Goal: Task Accomplishment & Management: Manage account settings

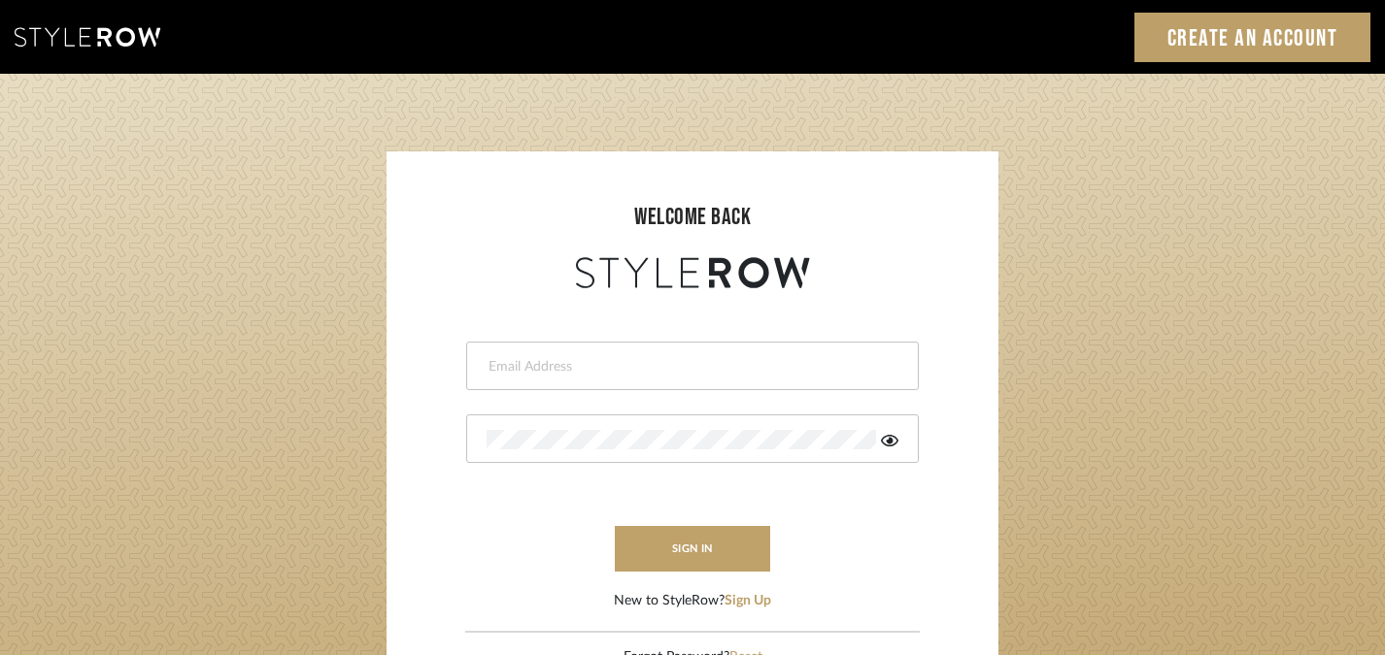
click at [518, 366] on input "email" at bounding box center [689, 366] width 407 height 19
type input "[PERSON_NAME][EMAIL_ADDRESS][DOMAIN_NAME]"
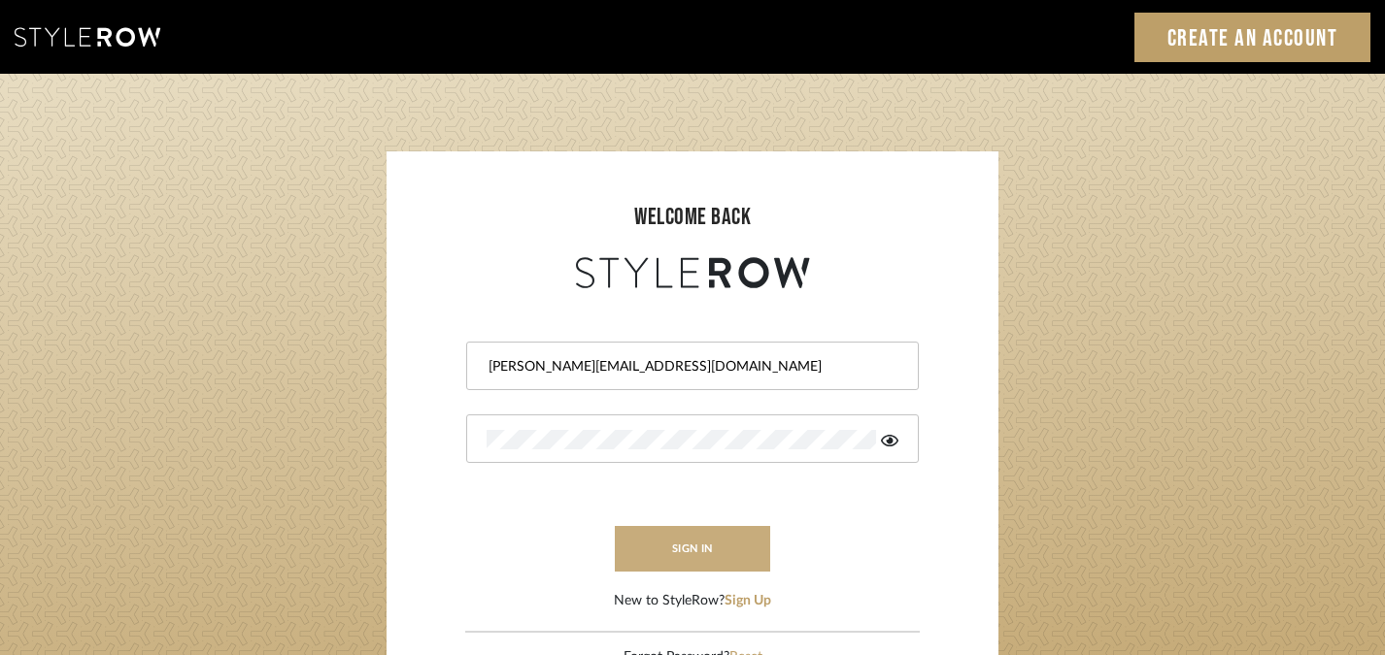
click at [683, 546] on button "sign in" at bounding box center [692, 549] width 155 height 46
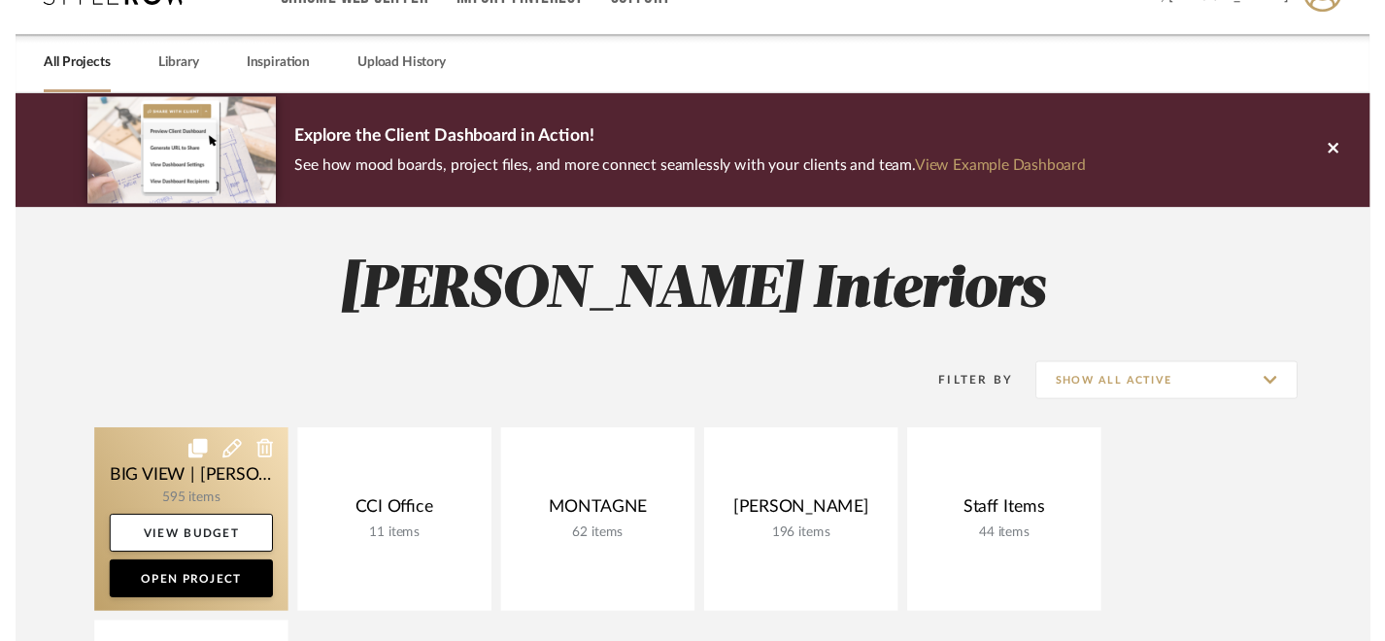
scroll to position [97, 0]
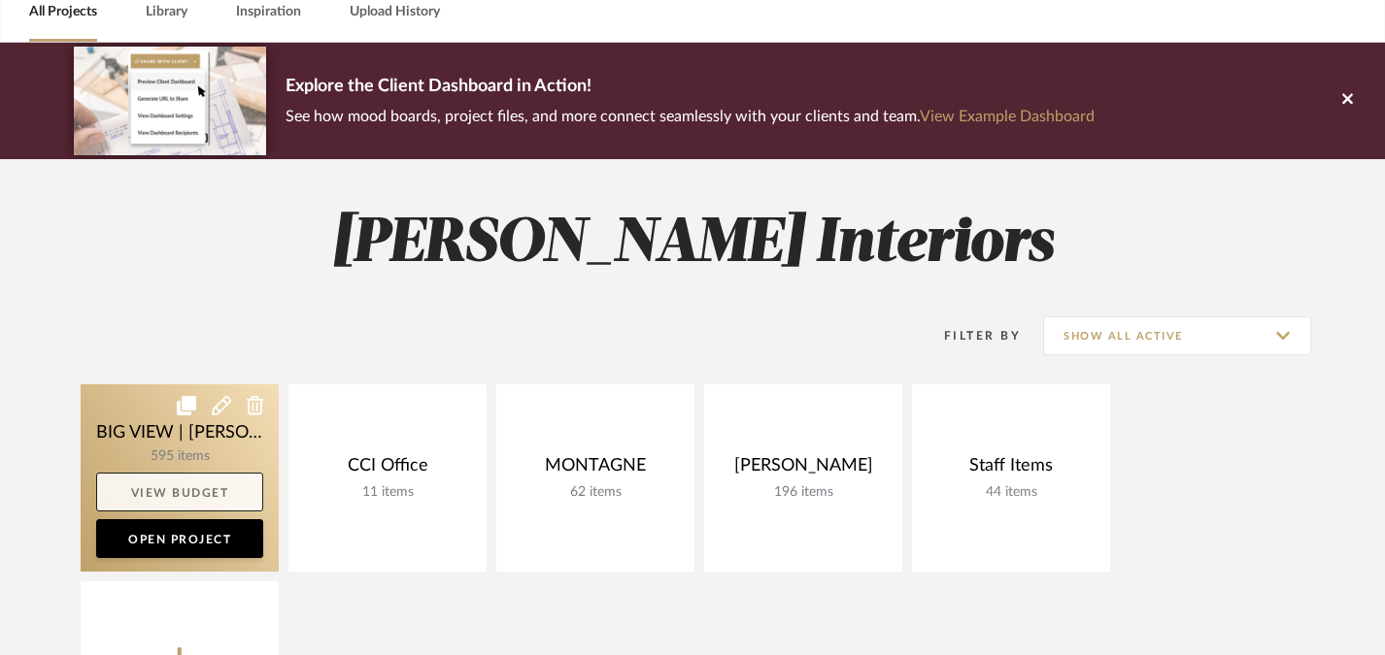
click at [171, 484] on link "View Budget" at bounding box center [179, 492] width 167 height 39
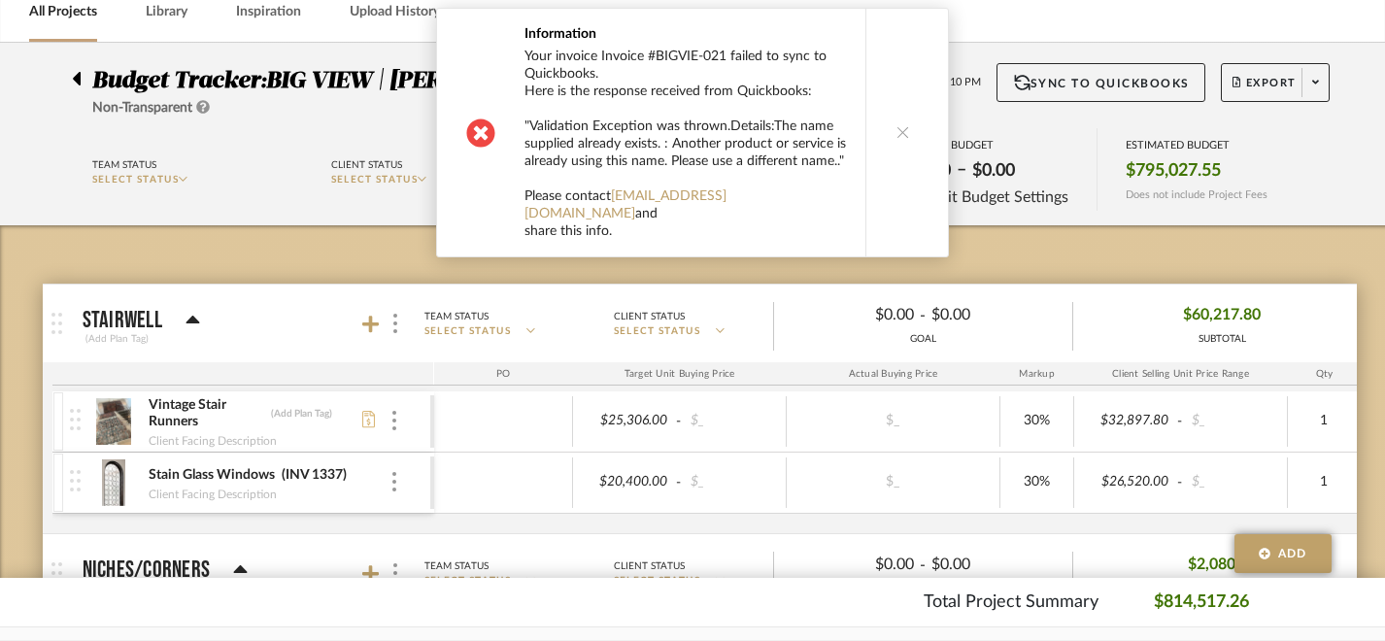
click at [910, 136] on button at bounding box center [902, 133] width 75 height 248
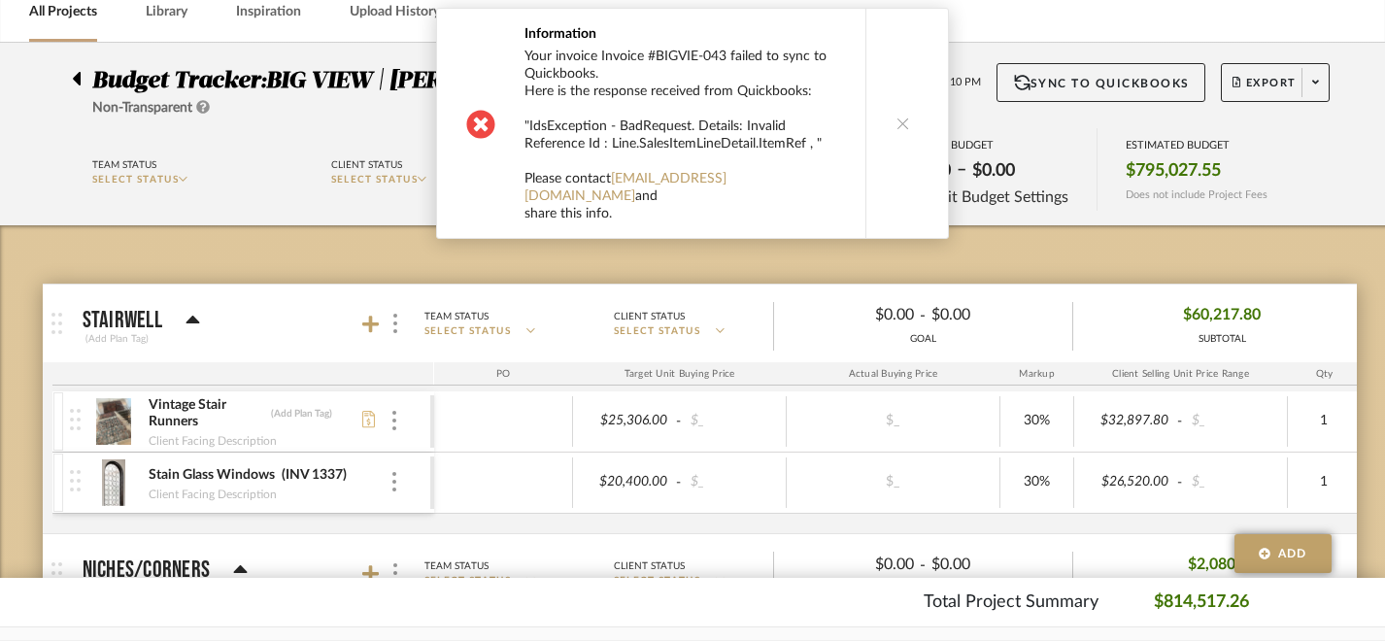
click at [896, 117] on icon at bounding box center [903, 124] width 14 height 14
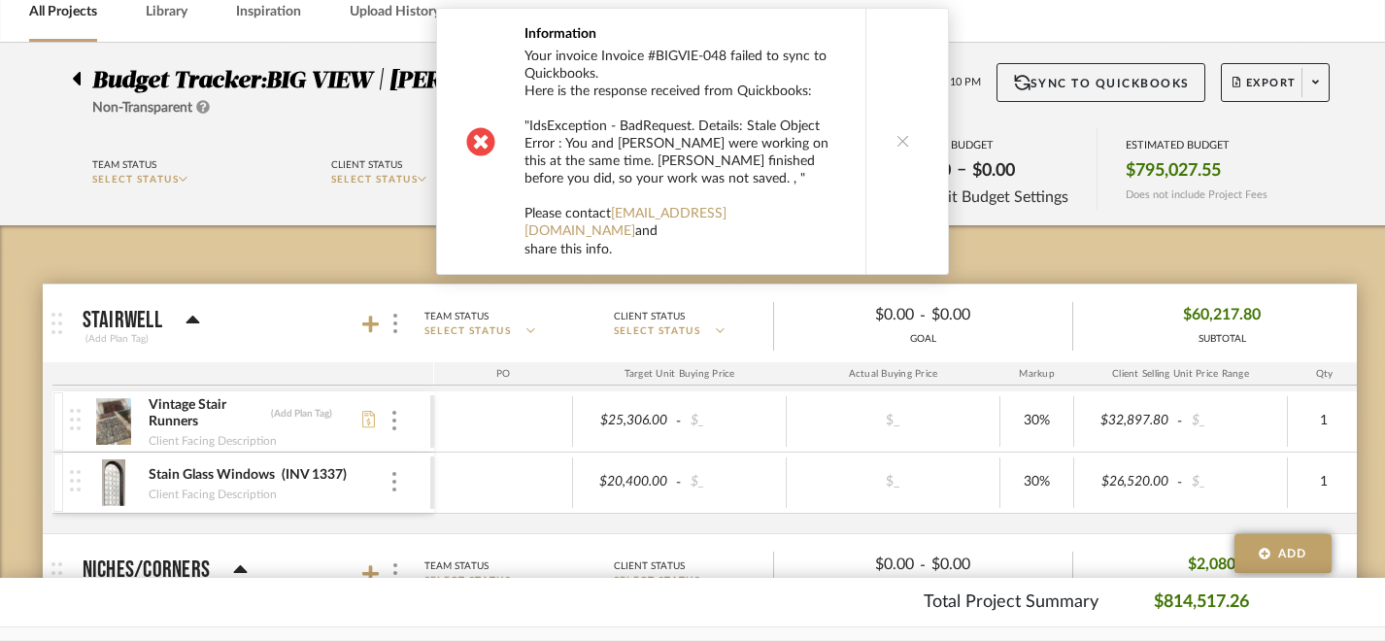
click at [881, 123] on button at bounding box center [902, 141] width 75 height 265
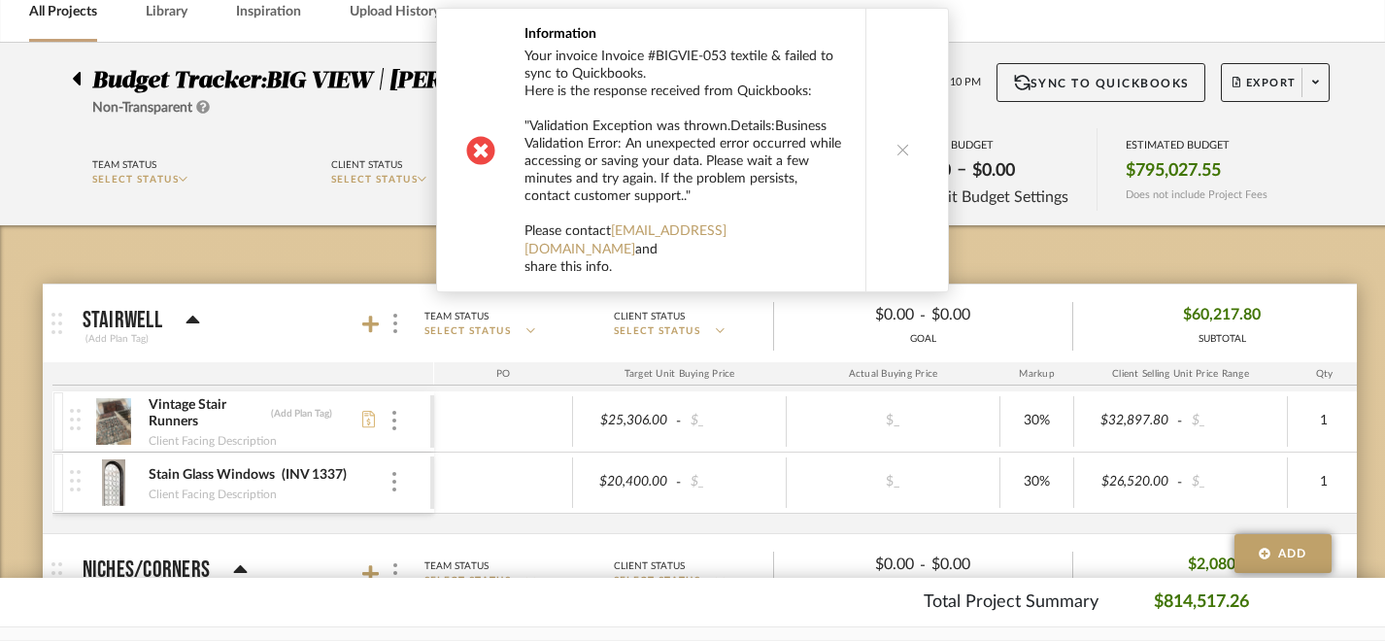
click at [893, 132] on button at bounding box center [902, 150] width 75 height 283
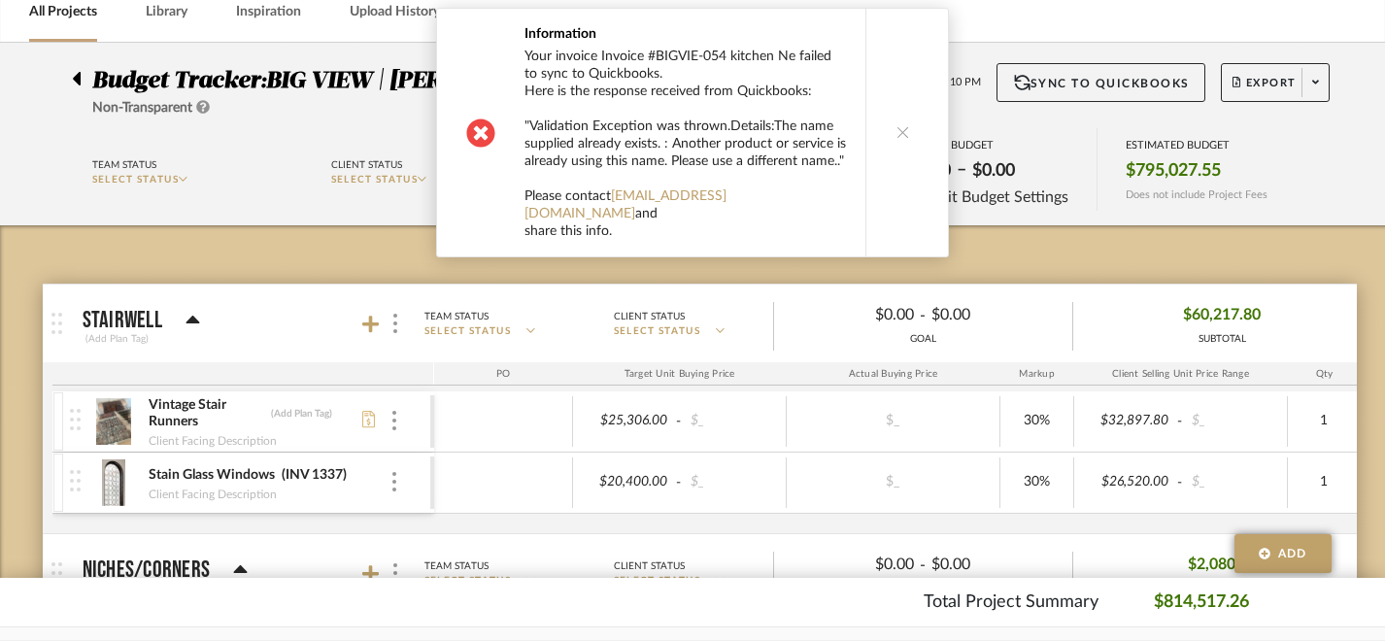
click at [893, 132] on button at bounding box center [902, 133] width 75 height 248
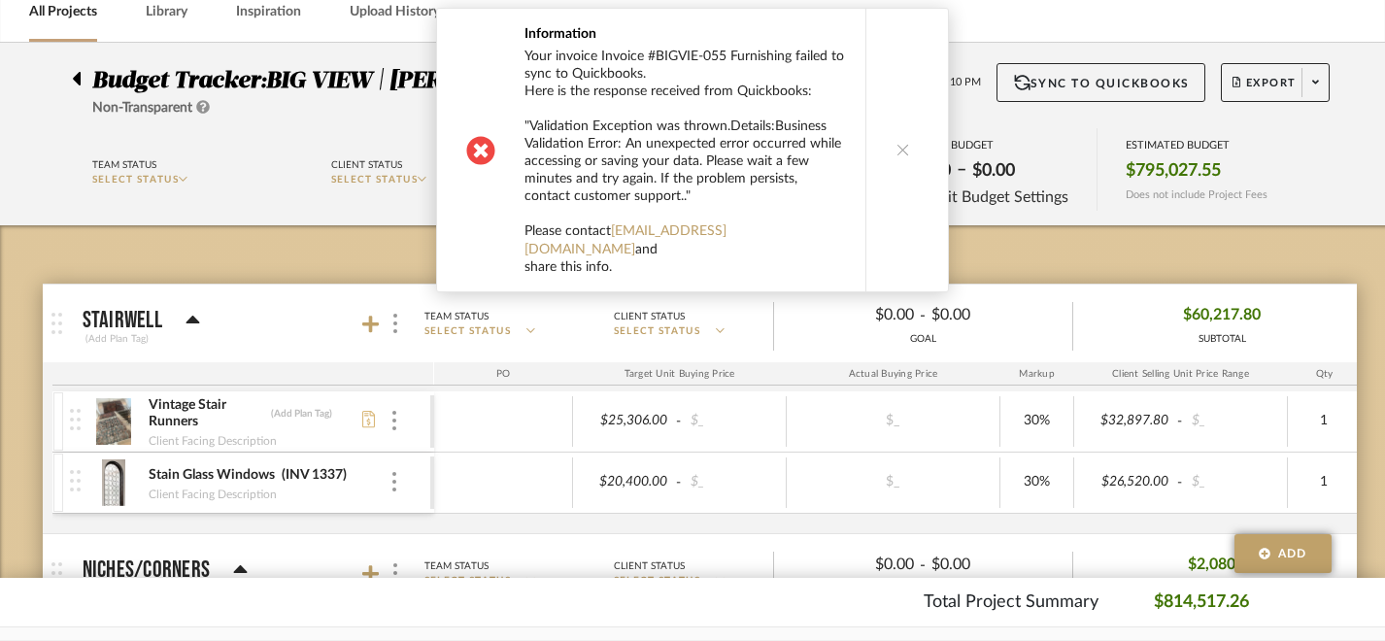
click at [893, 132] on button at bounding box center [902, 150] width 75 height 283
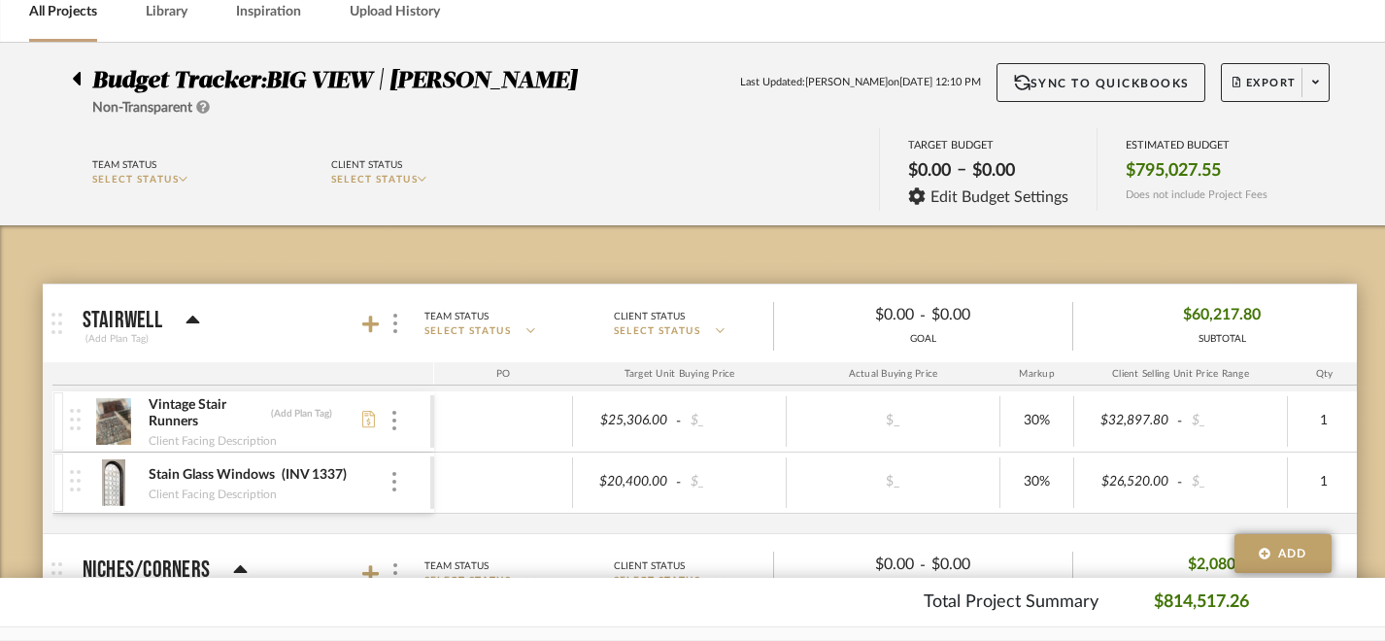
click at [77, 76] on icon at bounding box center [77, 79] width 8 height 14
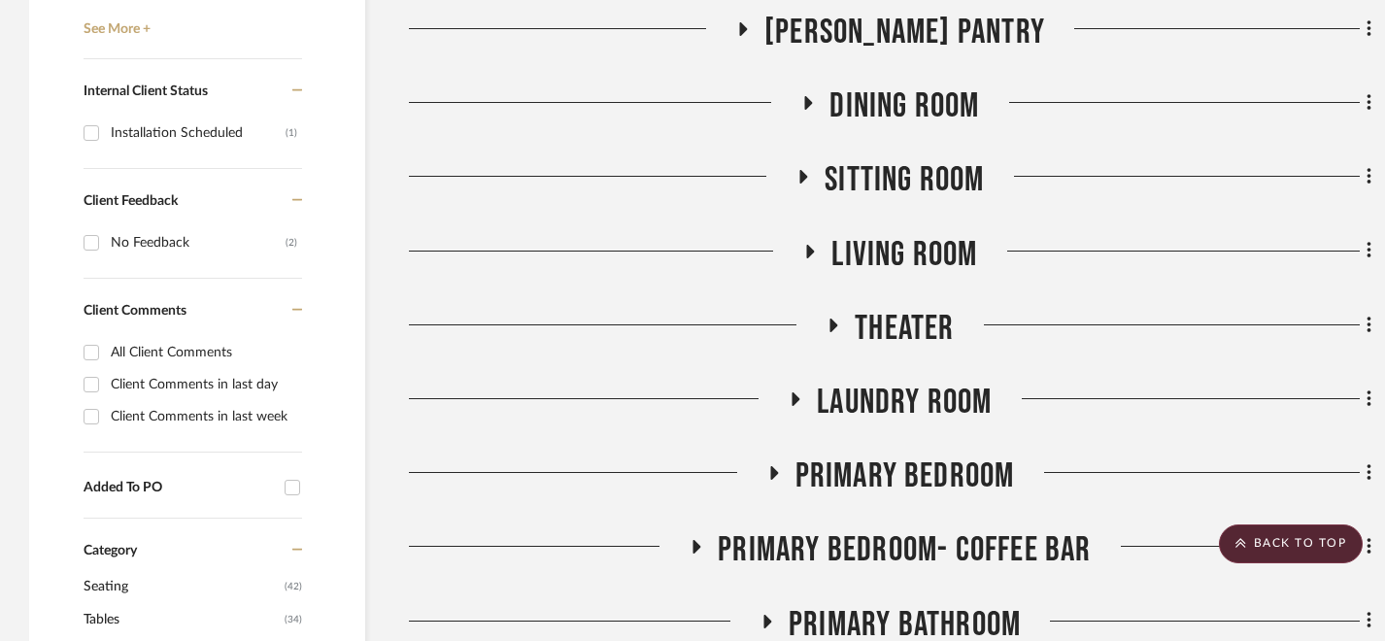
scroll to position [1165, 0]
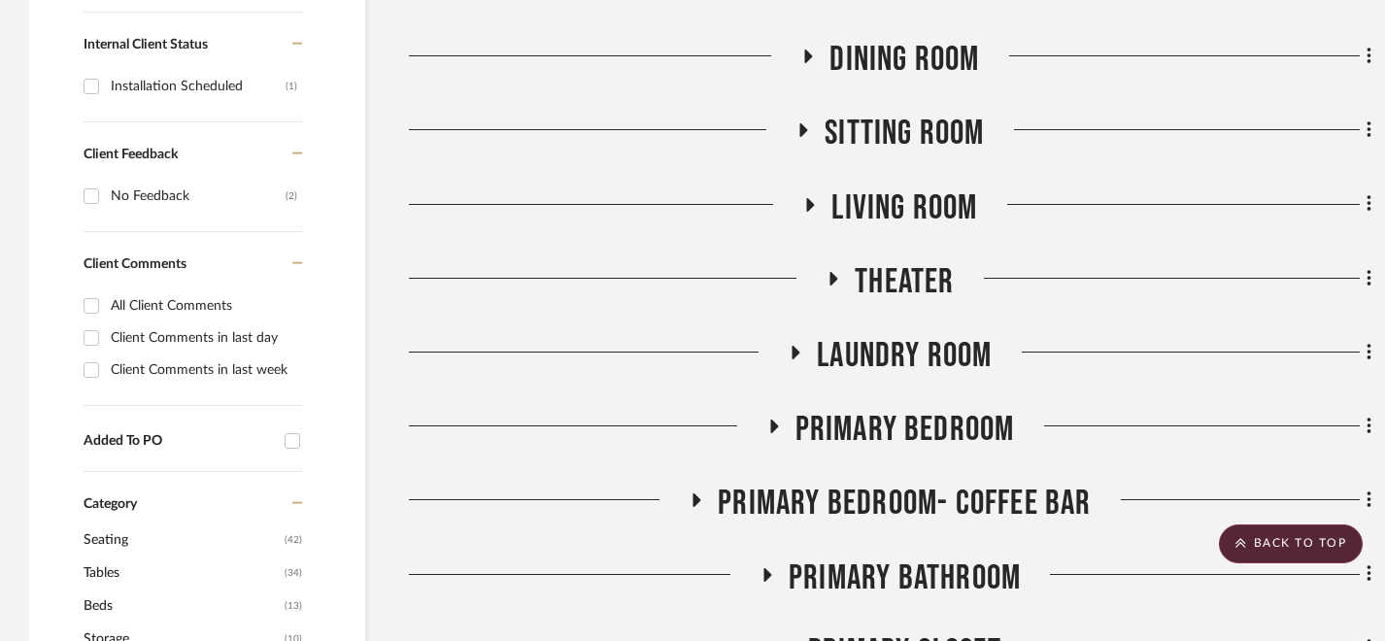
click at [773, 425] on icon at bounding box center [774, 426] width 8 height 14
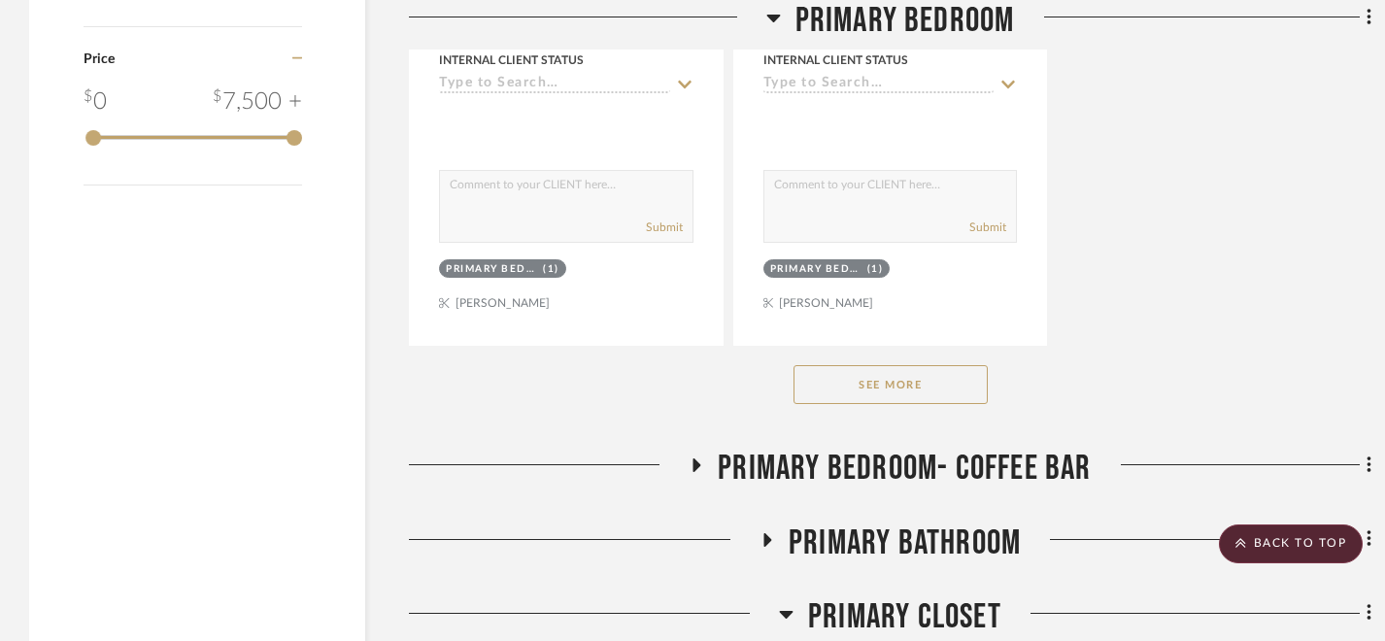
scroll to position [3884, 0]
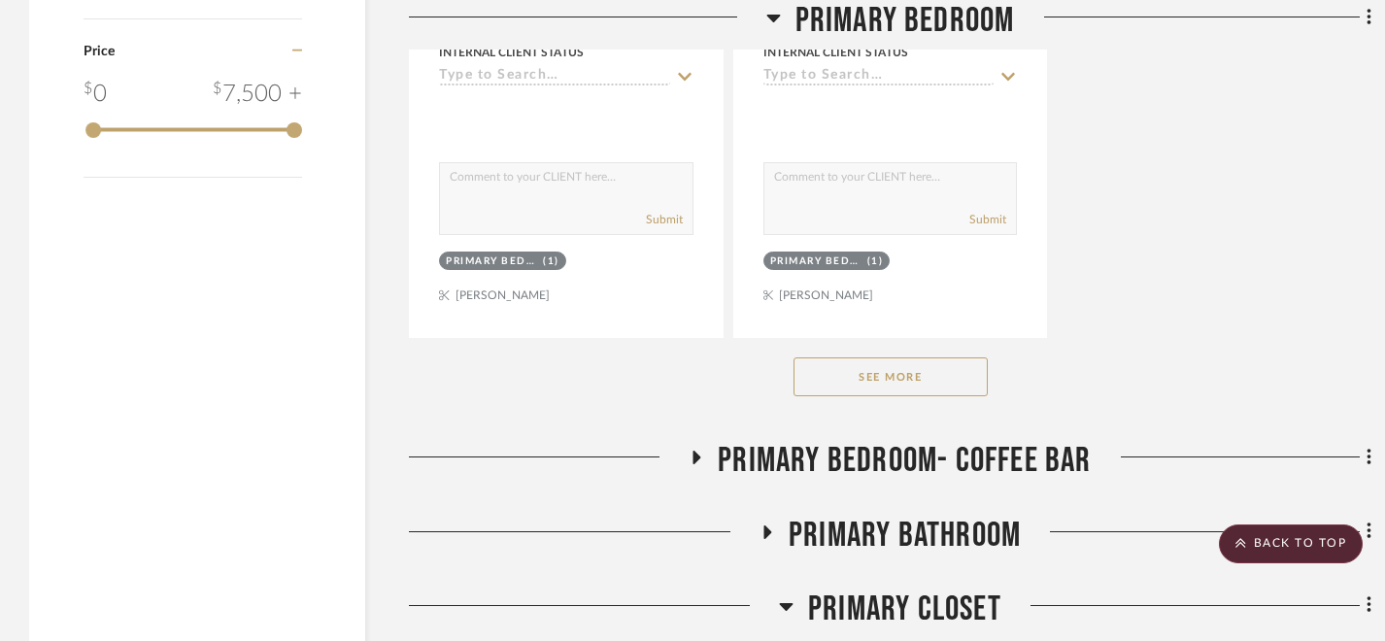
click at [875, 375] on button "See More" at bounding box center [890, 376] width 194 height 39
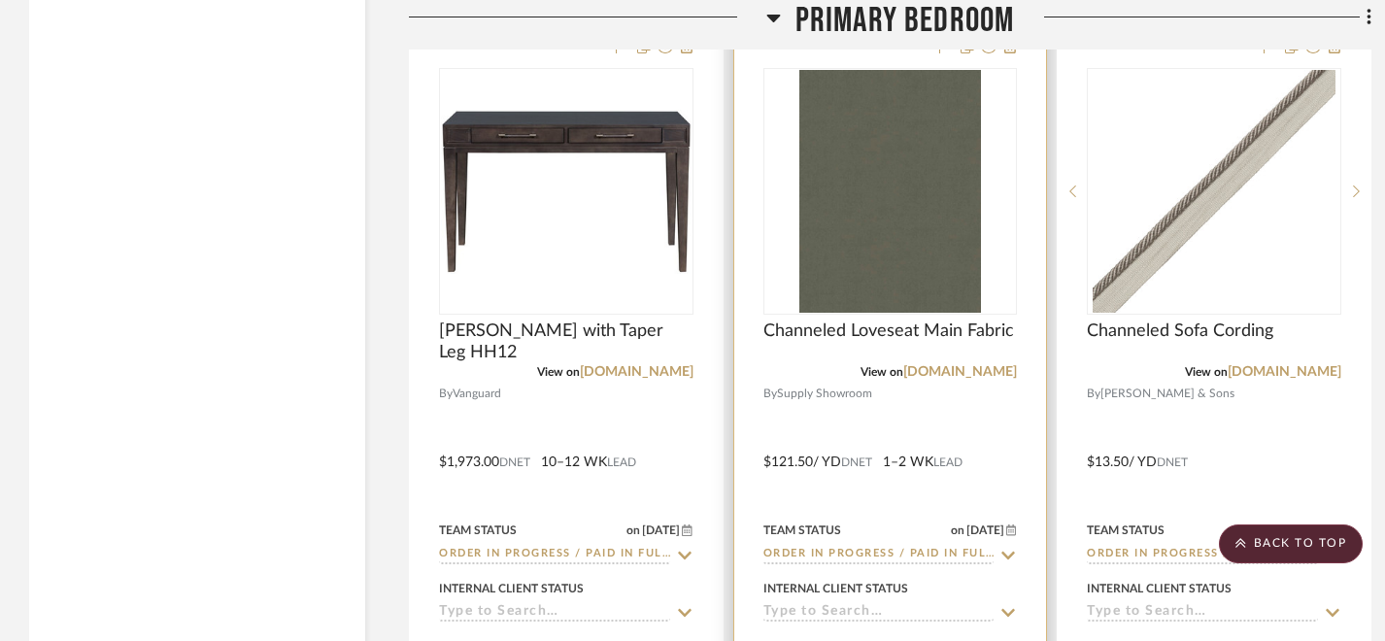
scroll to position [12137, 0]
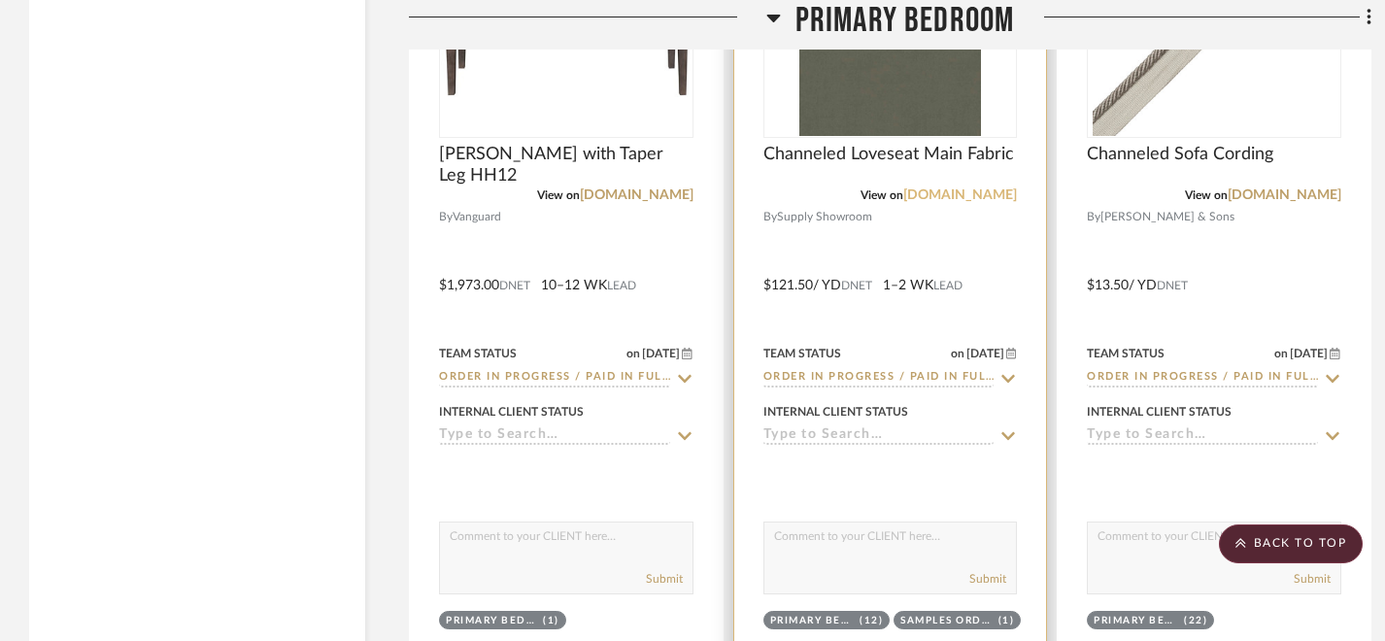
click at [958, 202] on link "supplyshowroom.com" at bounding box center [960, 195] width 114 height 14
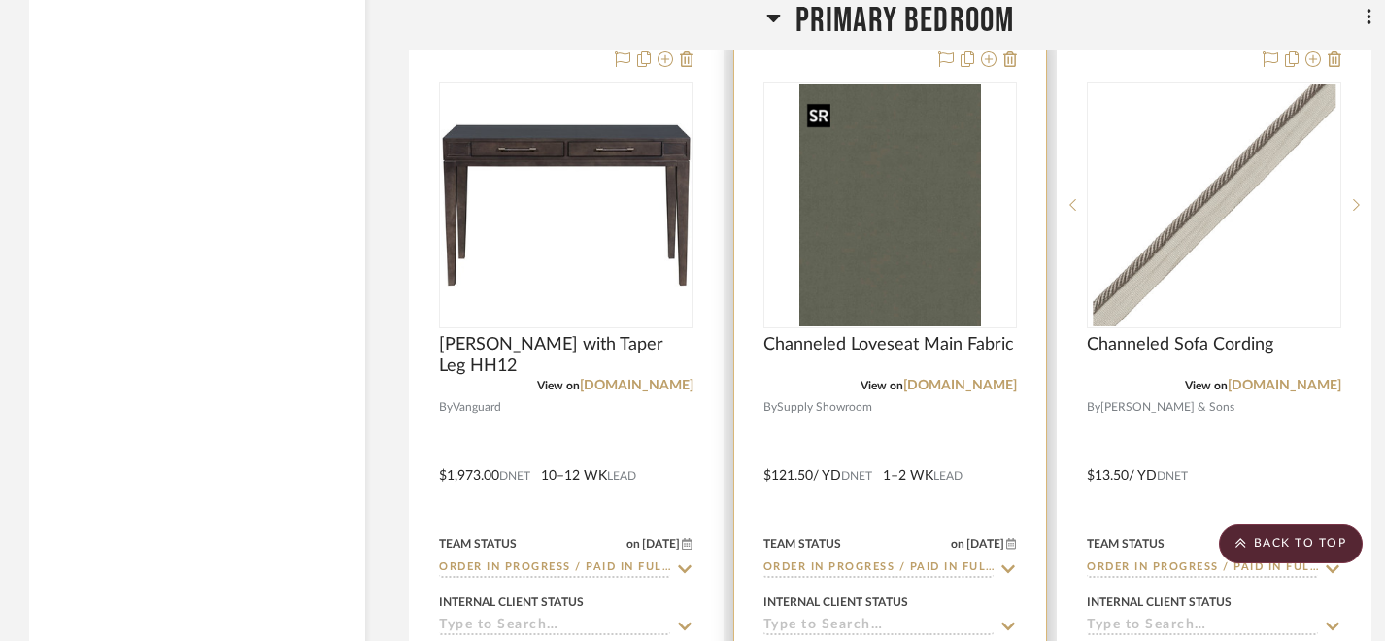
scroll to position [11942, 0]
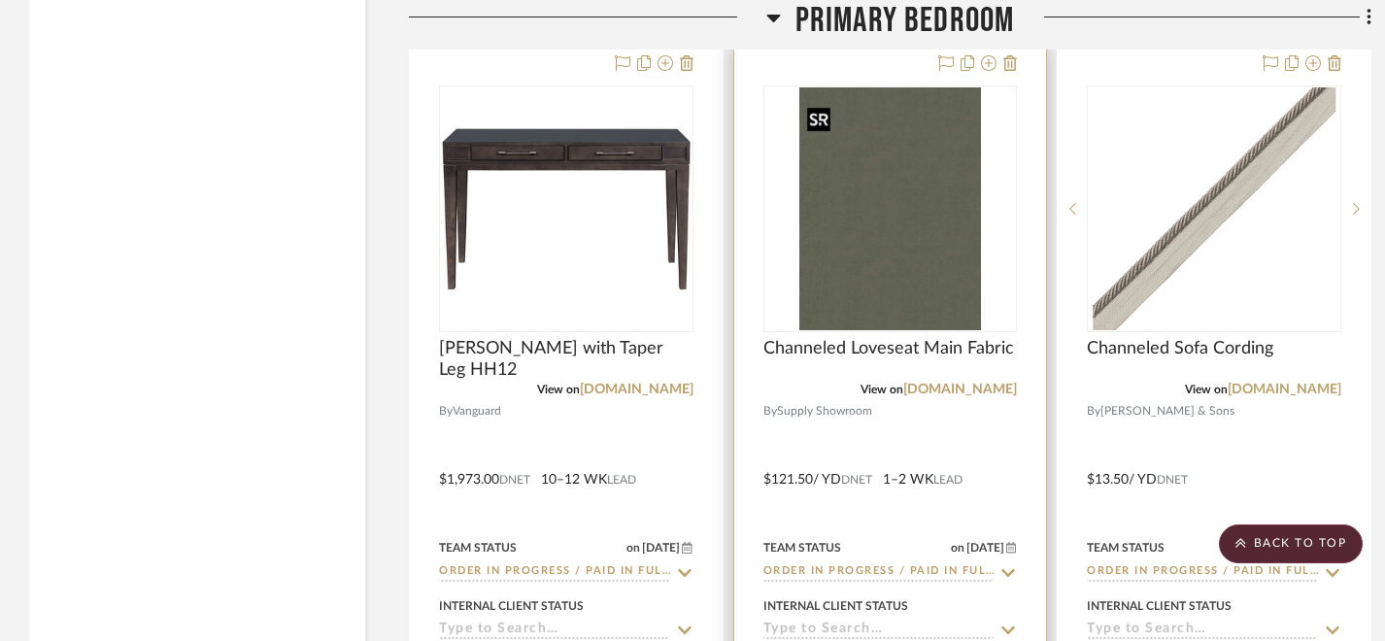
click at [899, 242] on img "0" at bounding box center [890, 208] width 183 height 243
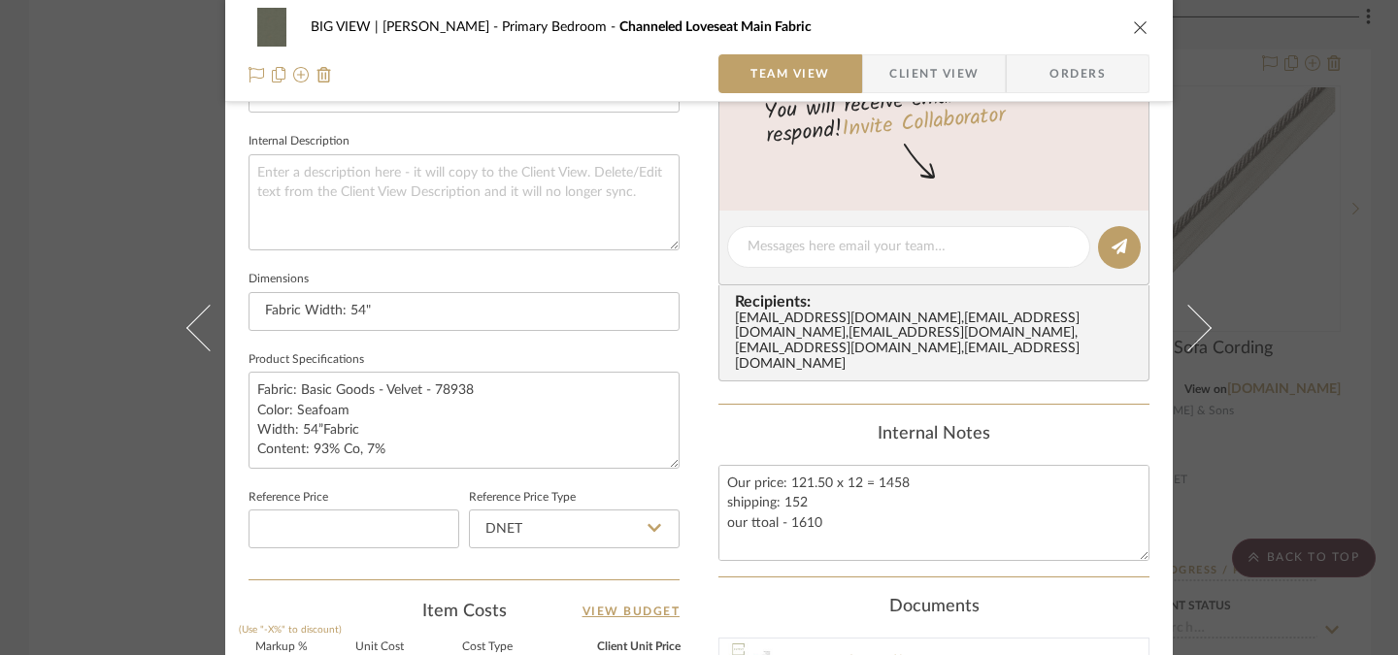
scroll to position [680, 0]
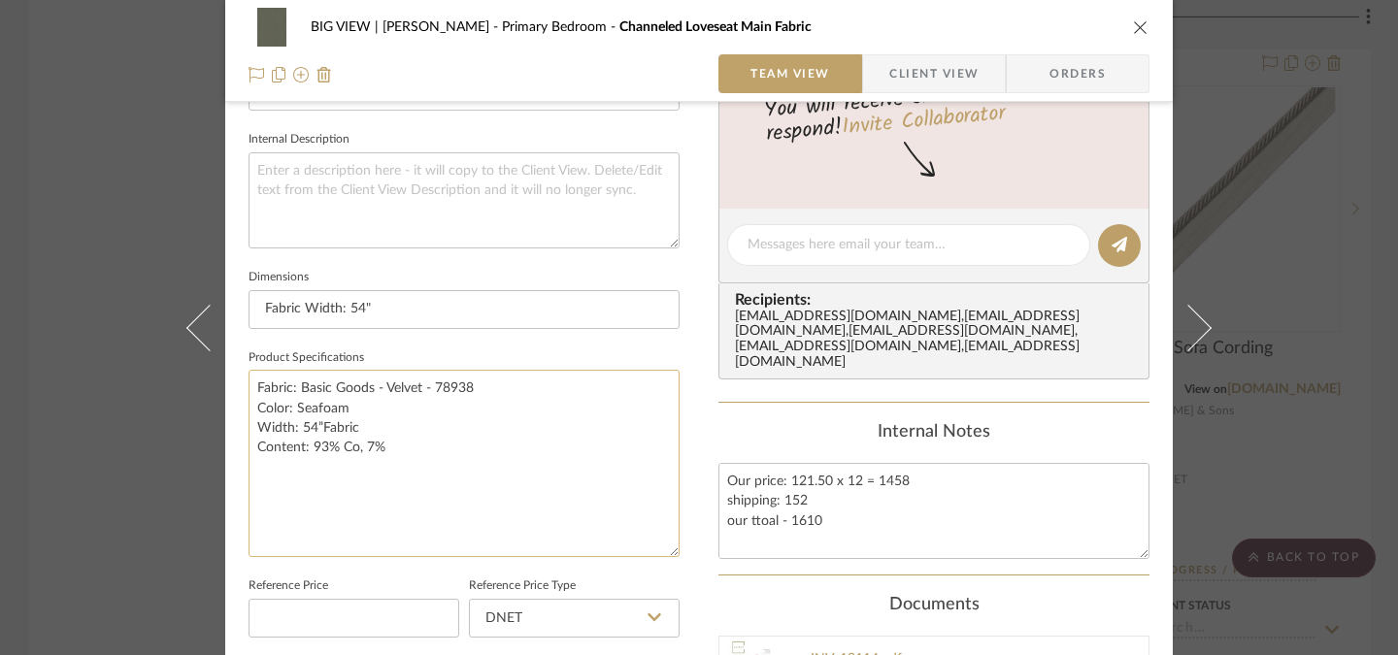
drag, startPoint x: 670, startPoint y: 457, endPoint x: 670, endPoint y: 549, distance: 91.3
click at [670, 549] on textarea "Fabric: Basic Goods - Velvet - 78938 Color: Seafoam Width: 54”Fabric Content: 9…" at bounding box center [464, 463] width 431 height 187
drag, startPoint x: 471, startPoint y: 388, endPoint x: 428, endPoint y: 391, distance: 42.8
click at [428, 391] on textarea "Fabric: Basic Goods - Velvet - 78938 Color: Seafoam Width: 54”Fabric Content: 9…" at bounding box center [464, 463] width 431 height 187
click at [1133, 25] on icon "close" at bounding box center [1141, 27] width 16 height 16
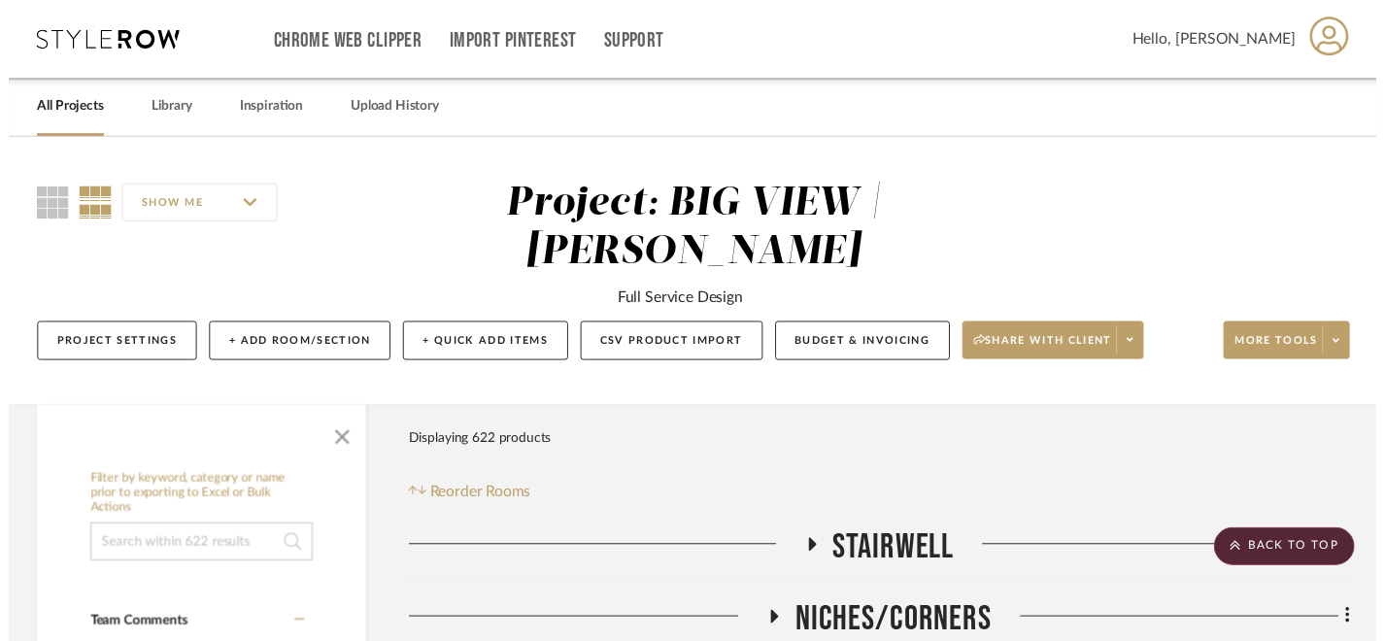
scroll to position [11942, 0]
